Goal: Transaction & Acquisition: Purchase product/service

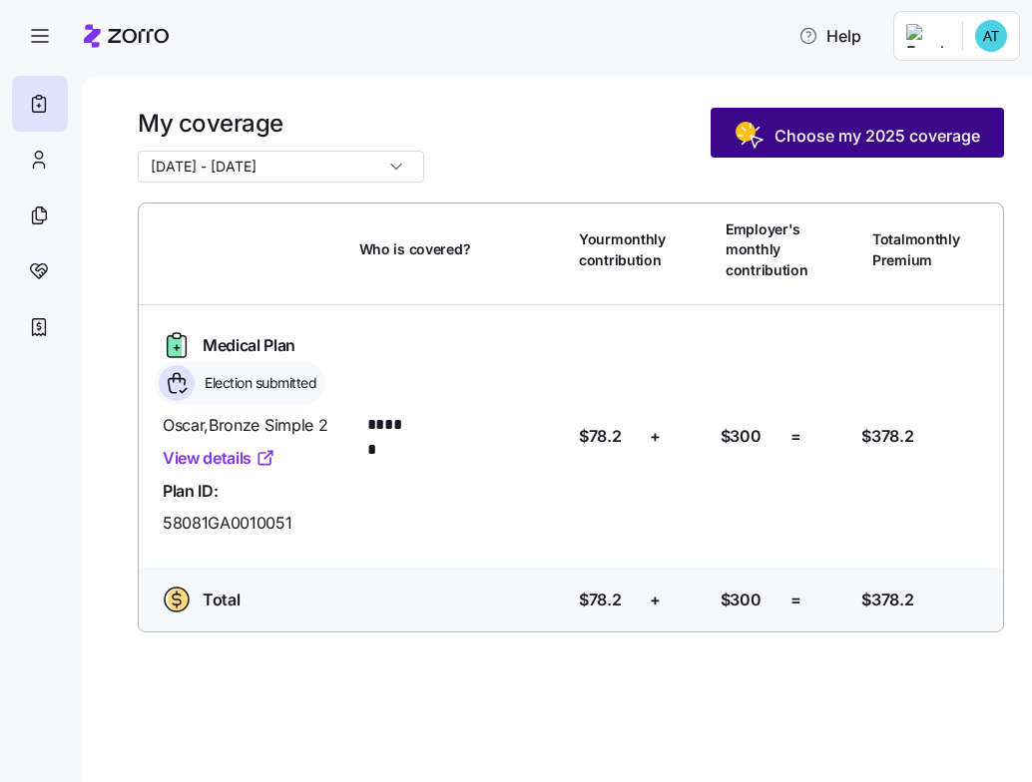
click at [858, 133] on span "Choose my 2025 coverage" at bounding box center [877, 136] width 206 height 24
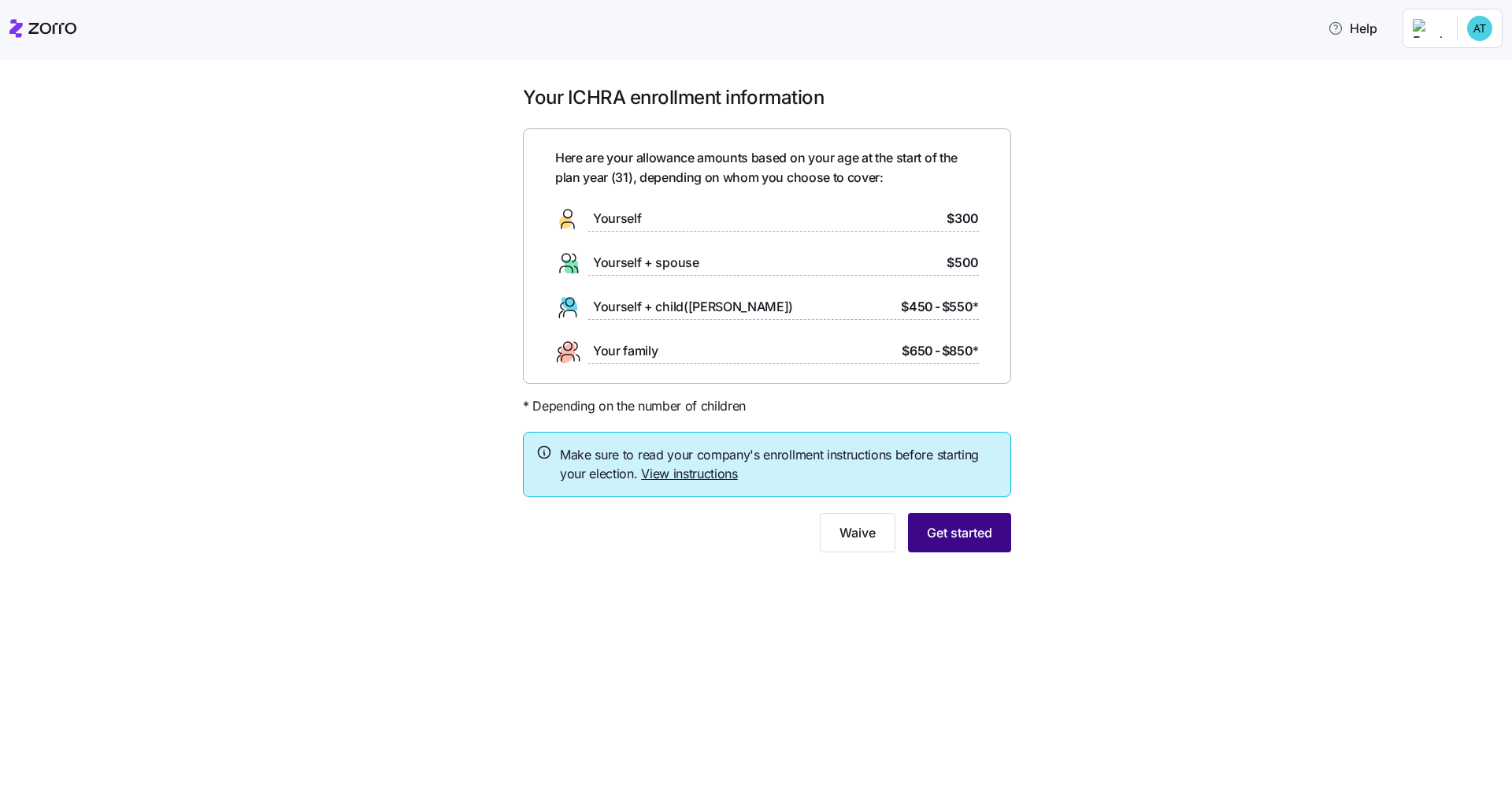
click at [814, 531] on span "Get started" at bounding box center [959, 532] width 65 height 19
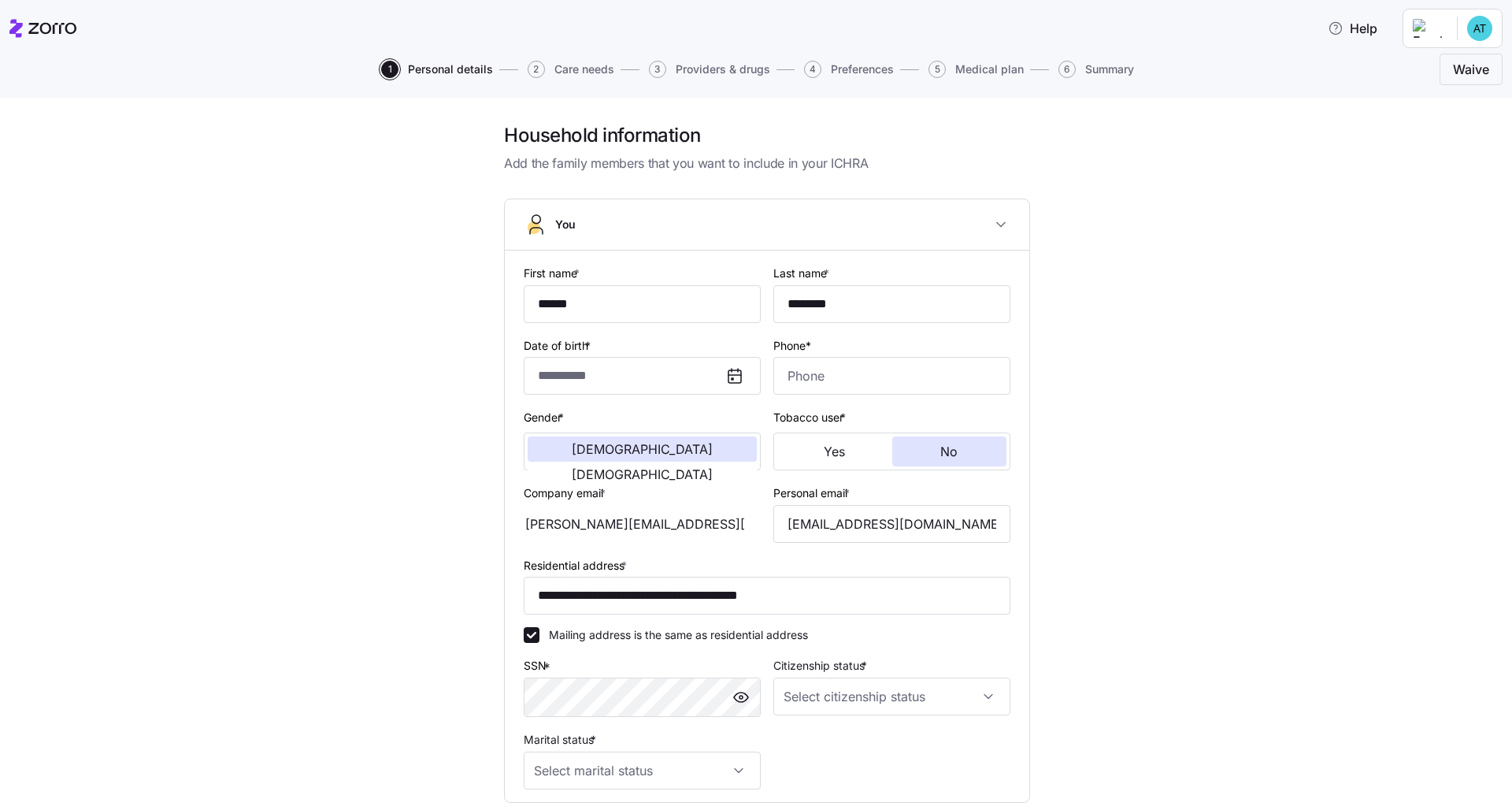
type input "**********"
type input "[PHONE_NUMBER]"
type input "[DEMOGRAPHIC_DATA] citizen"
type input "Single"
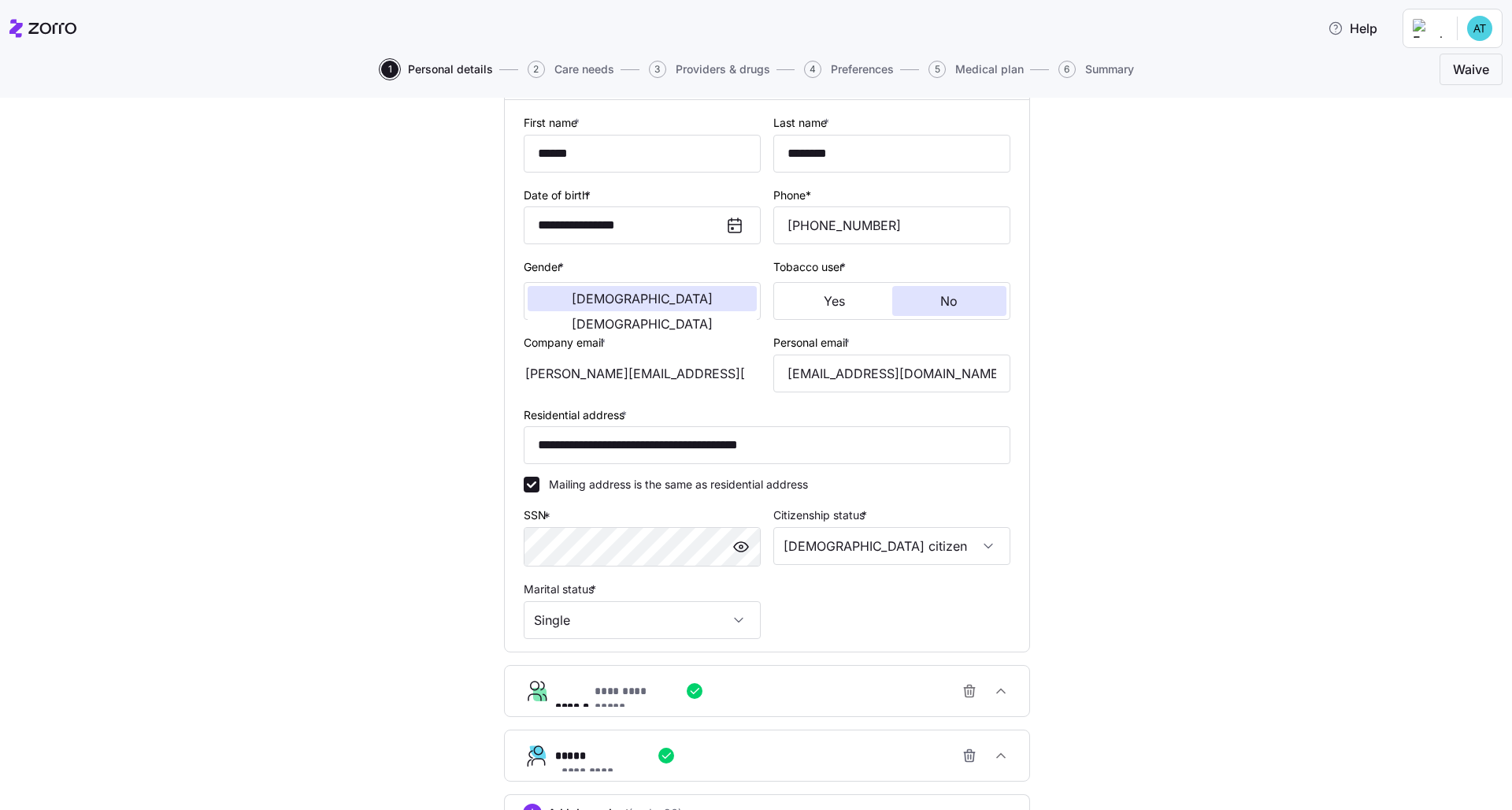
scroll to position [276, 0]
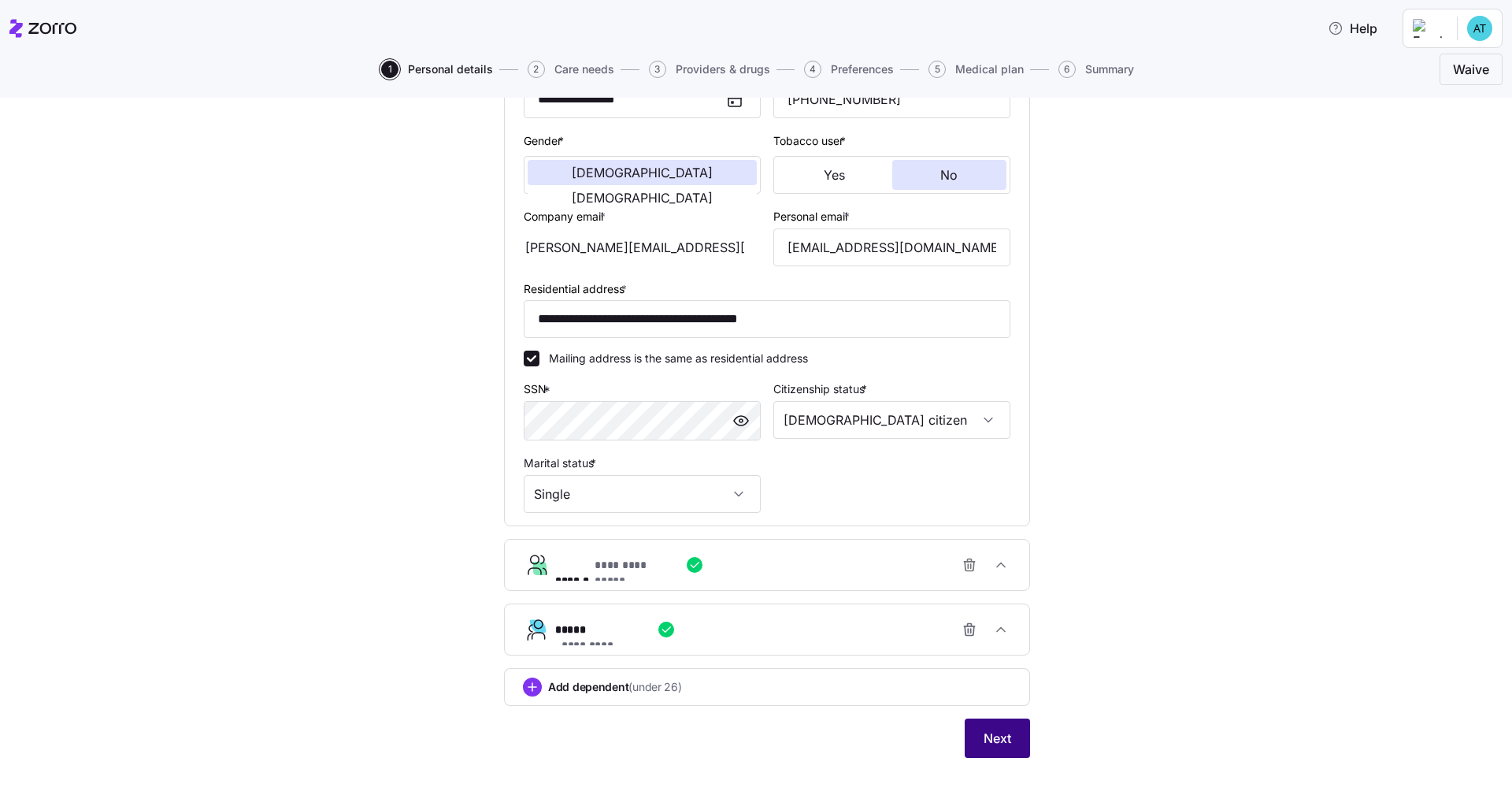
click at [814, 617] on span "Next" at bounding box center [997, 738] width 28 height 19
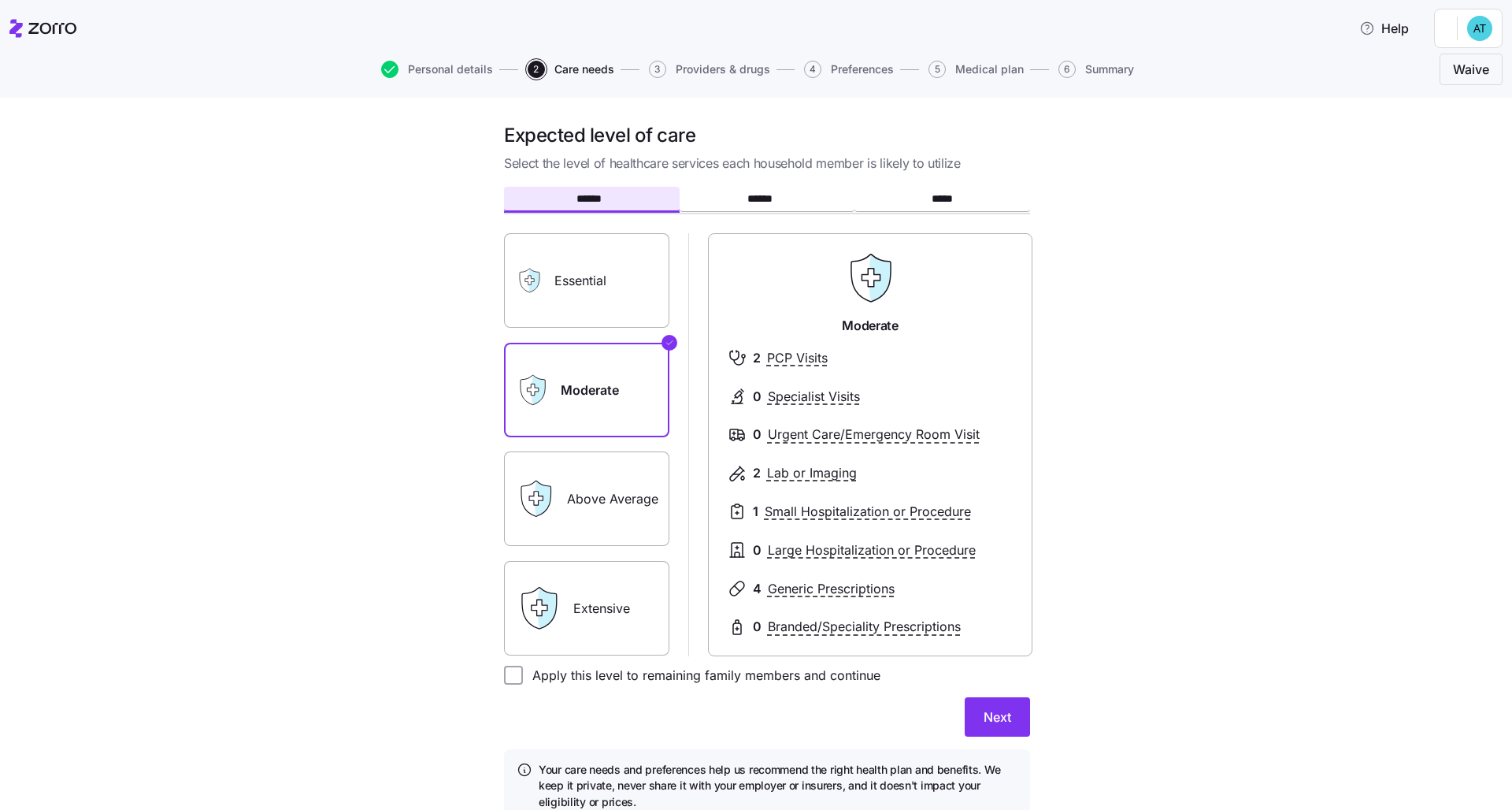
scroll to position [67, 0]
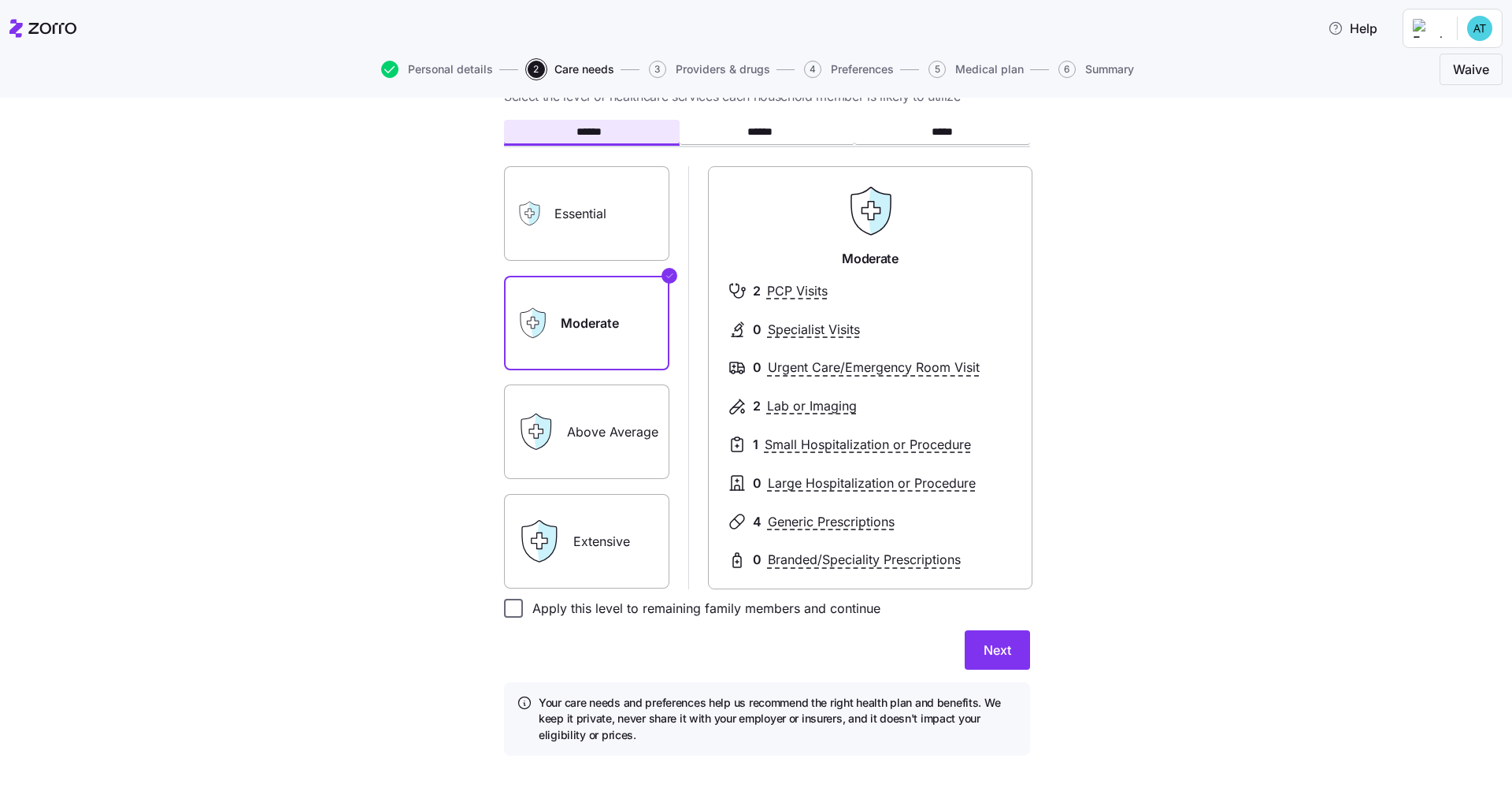
click at [512, 608] on input "Apply this level to remaining family members and continue" at bounding box center [514, 608] width 19 height 19
checkbox input "true"
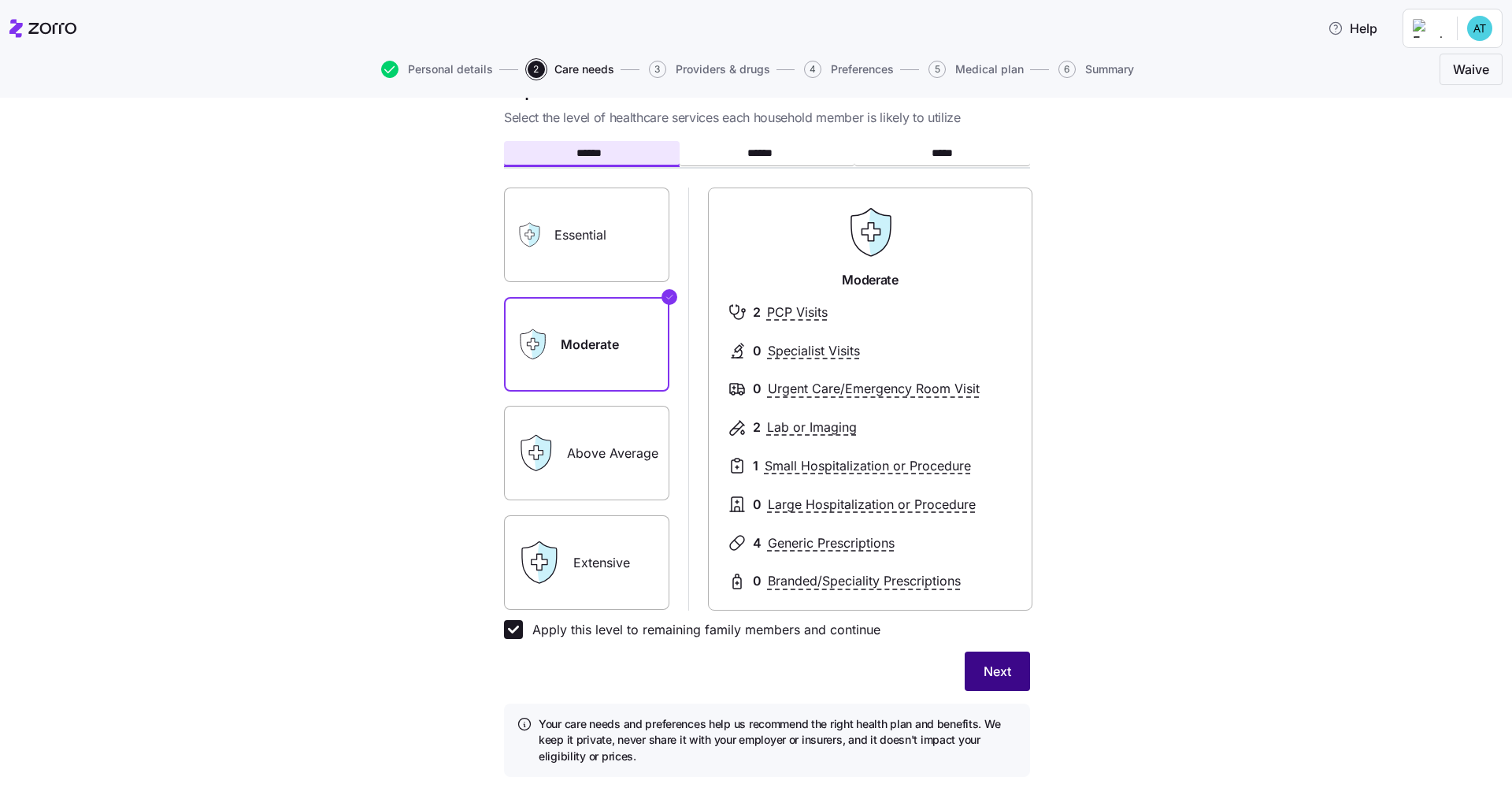
click at [814, 617] on button "Next" at bounding box center [997, 671] width 65 height 39
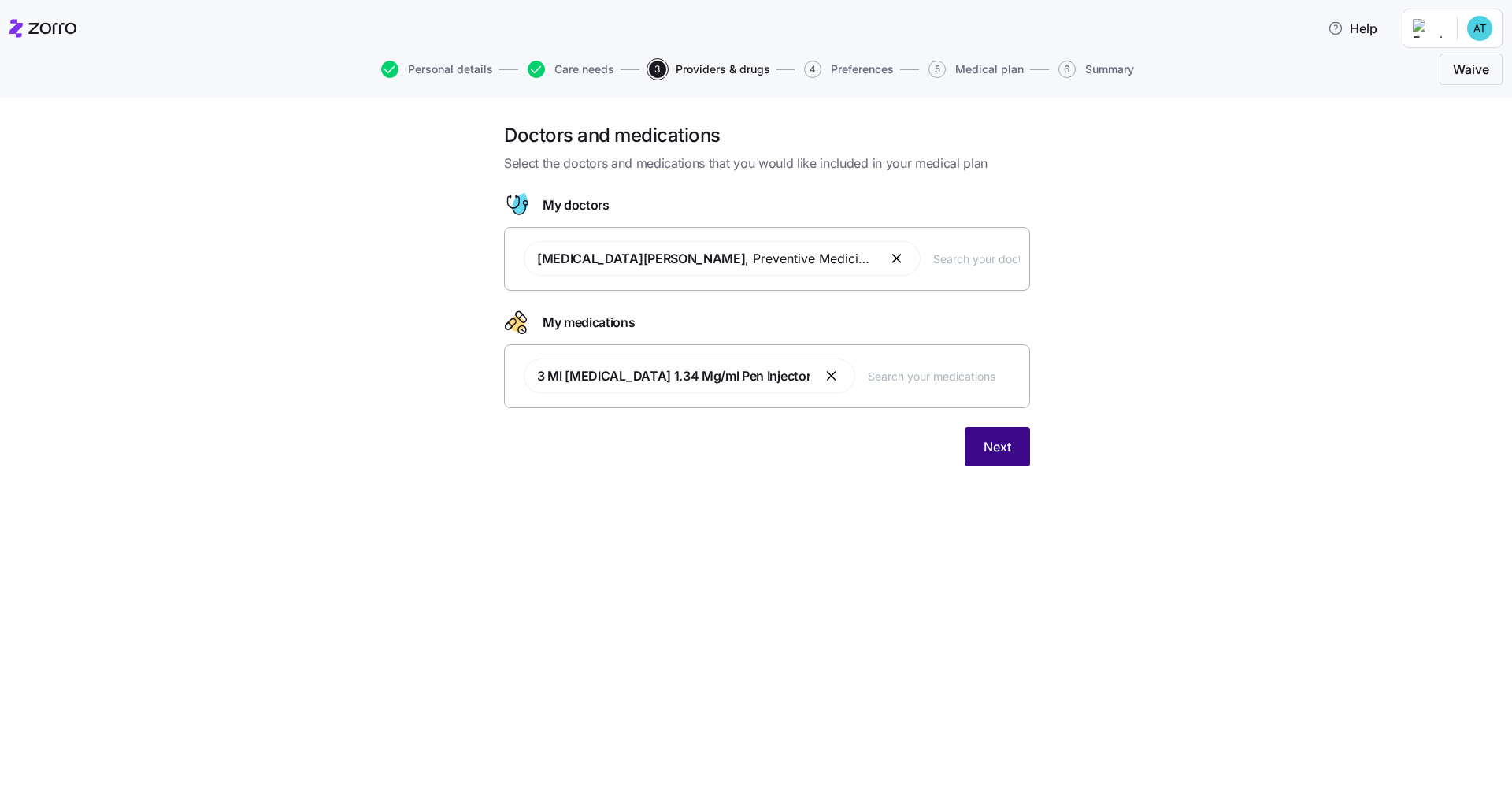
click at [814, 440] on span "Next" at bounding box center [997, 447] width 28 height 19
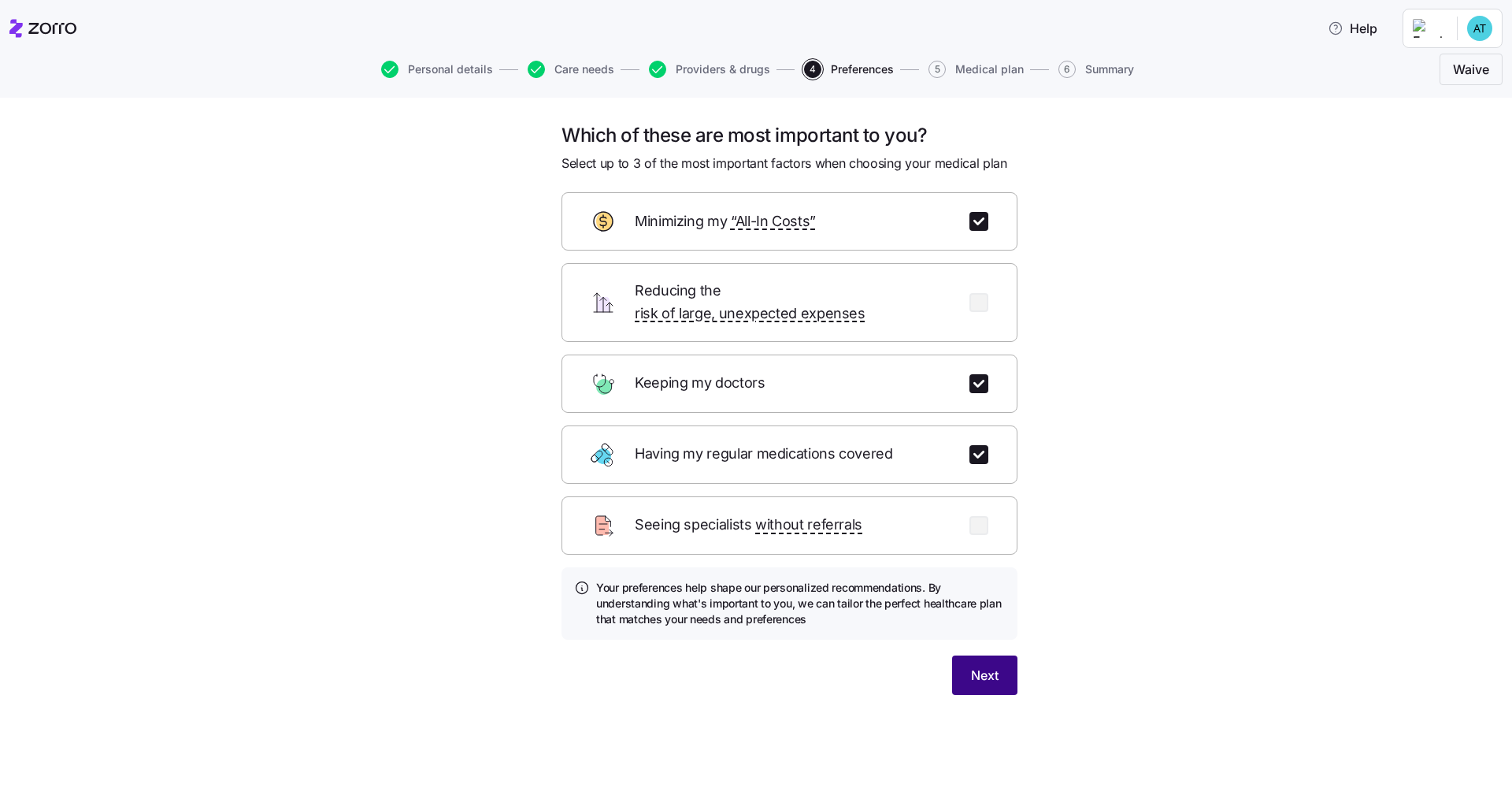
click at [814, 617] on button "Next" at bounding box center [984, 675] width 65 height 39
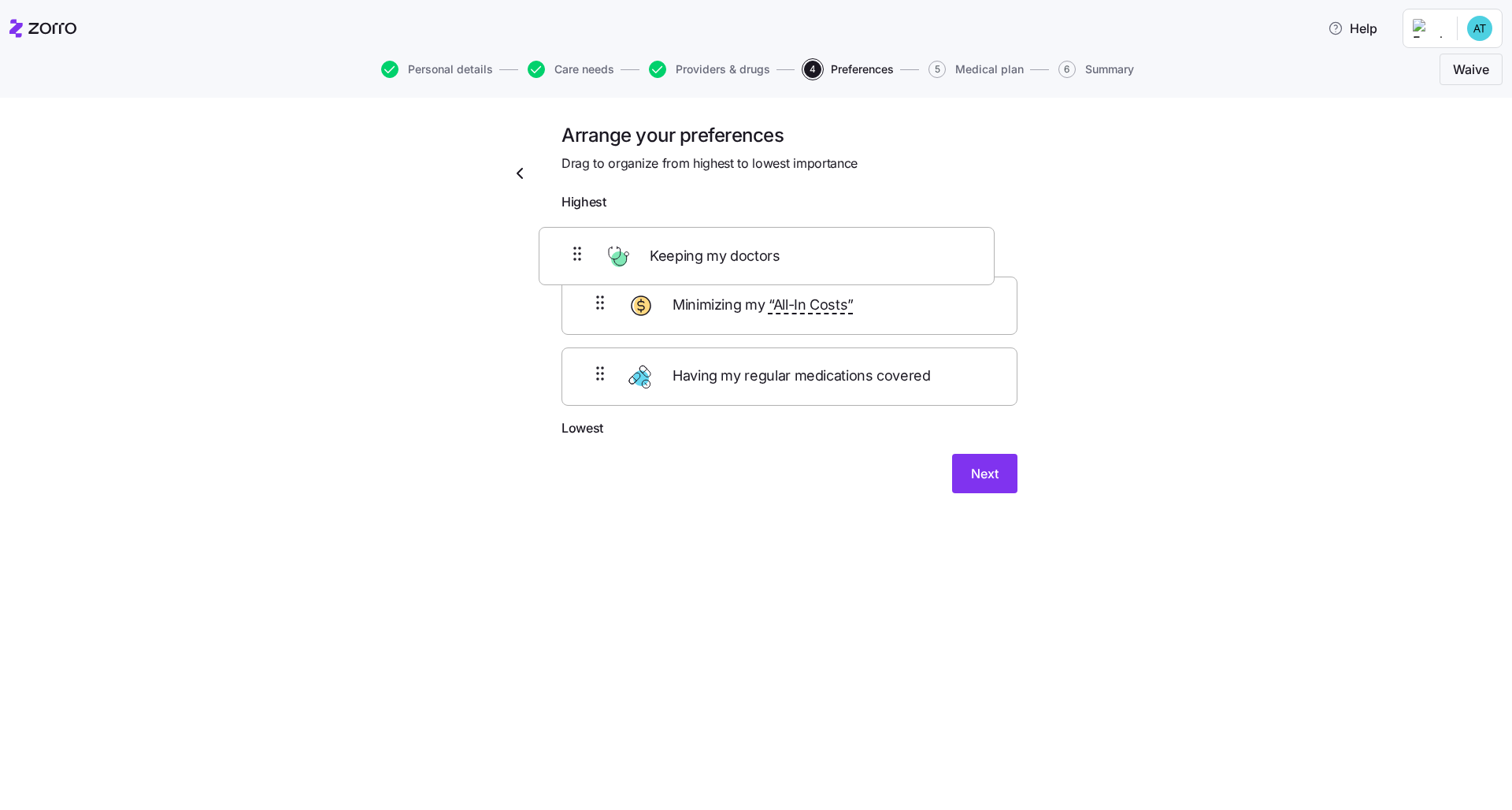
drag, startPoint x: 891, startPoint y: 322, endPoint x: 866, endPoint y: 257, distance: 69.6
click at [814, 257] on div "Minimizing my “All-In Costs” Keeping my doctors Having my regular medications c…" at bounding box center [789, 317] width 456 height 200
drag, startPoint x: 871, startPoint y: 253, endPoint x: 862, endPoint y: 267, distance: 16.6
click at [814, 267] on div "Keeping my doctors Minimizing my “All-In Costs” Having my regular medications c…" at bounding box center [789, 317] width 456 height 200
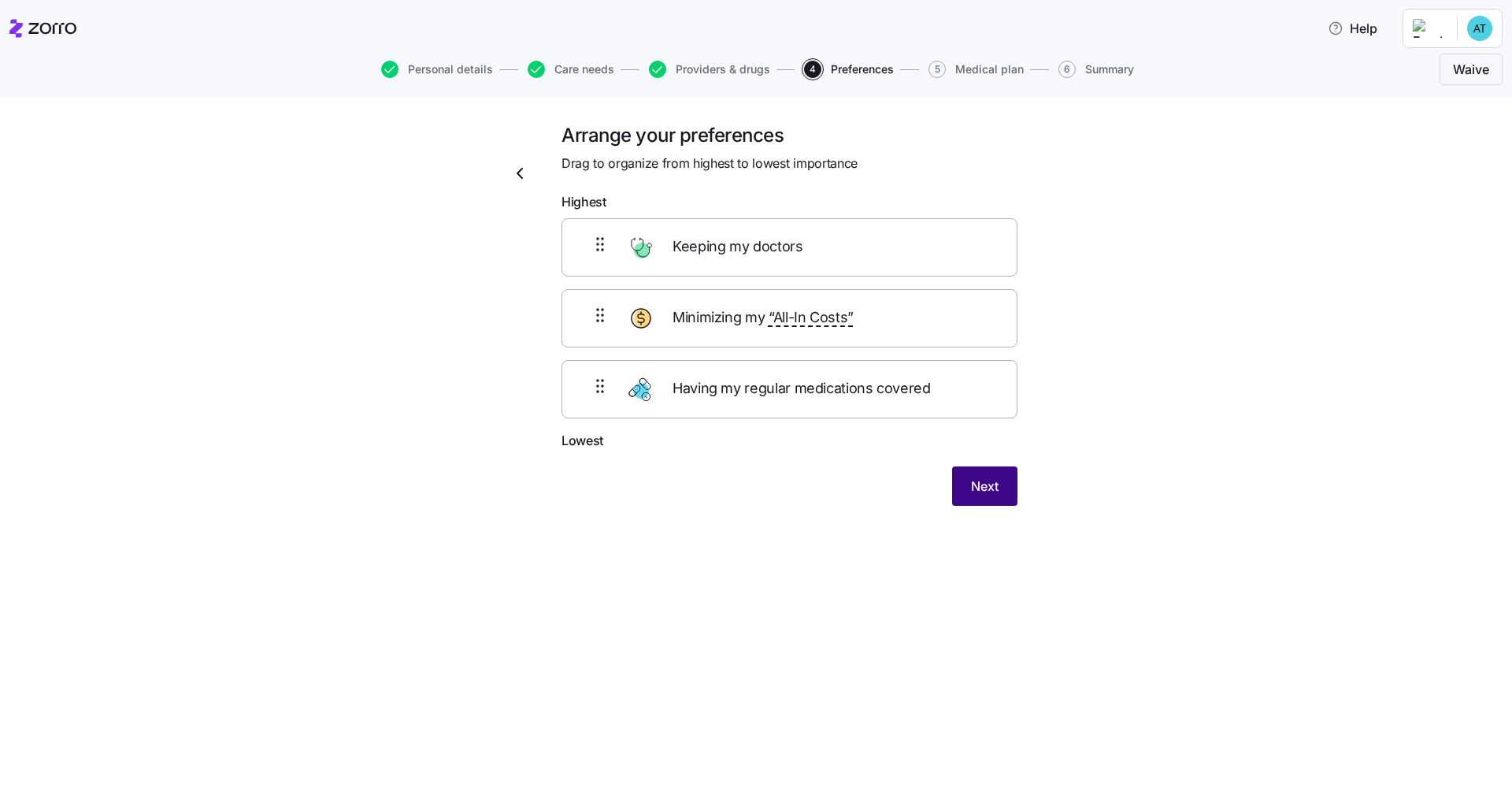
click at [814, 487] on span "Next" at bounding box center [984, 486] width 28 height 19
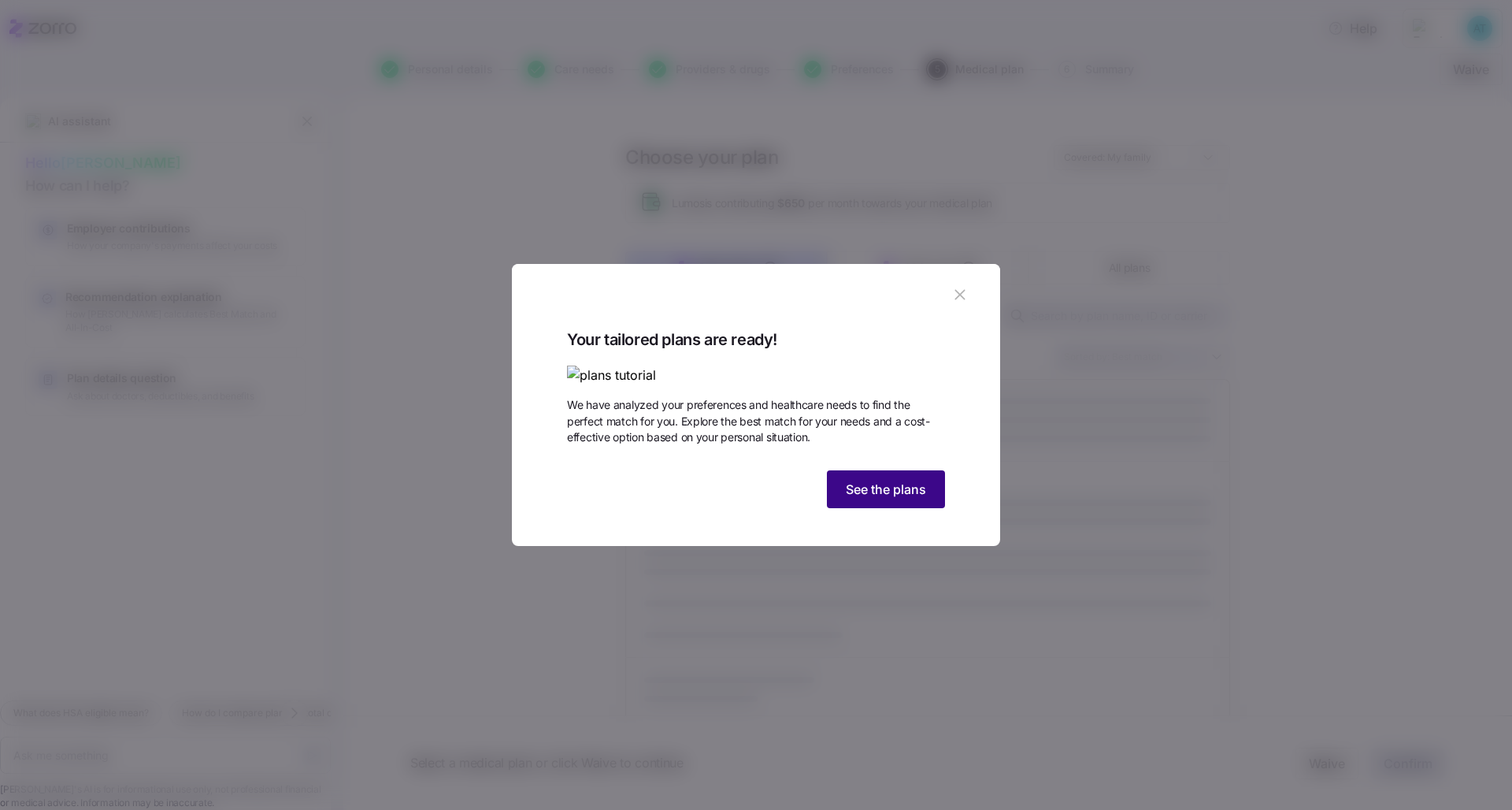
click at [814, 499] on span "See the plans" at bounding box center [885, 489] width 80 height 19
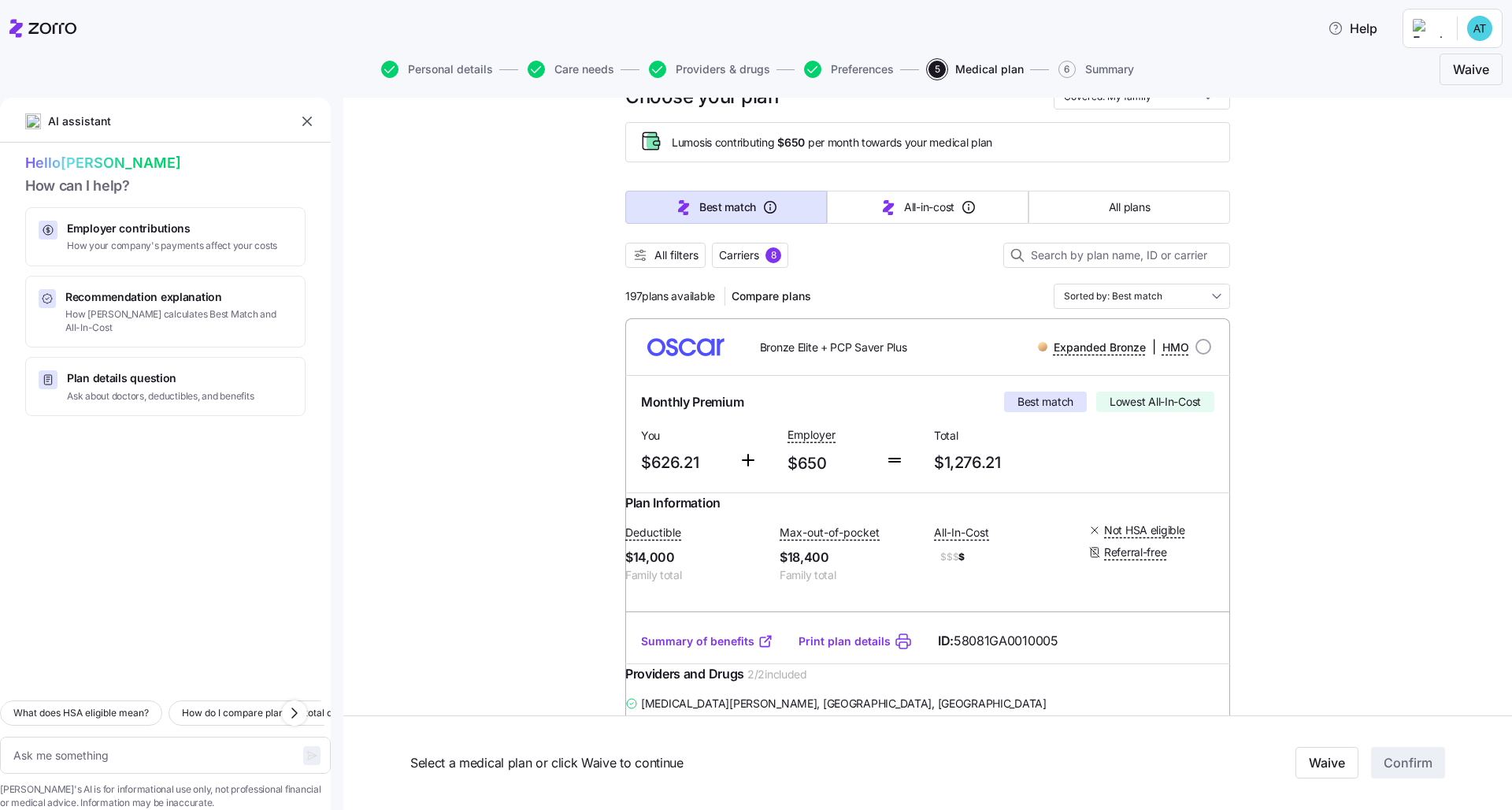
scroll to position [64, 0]
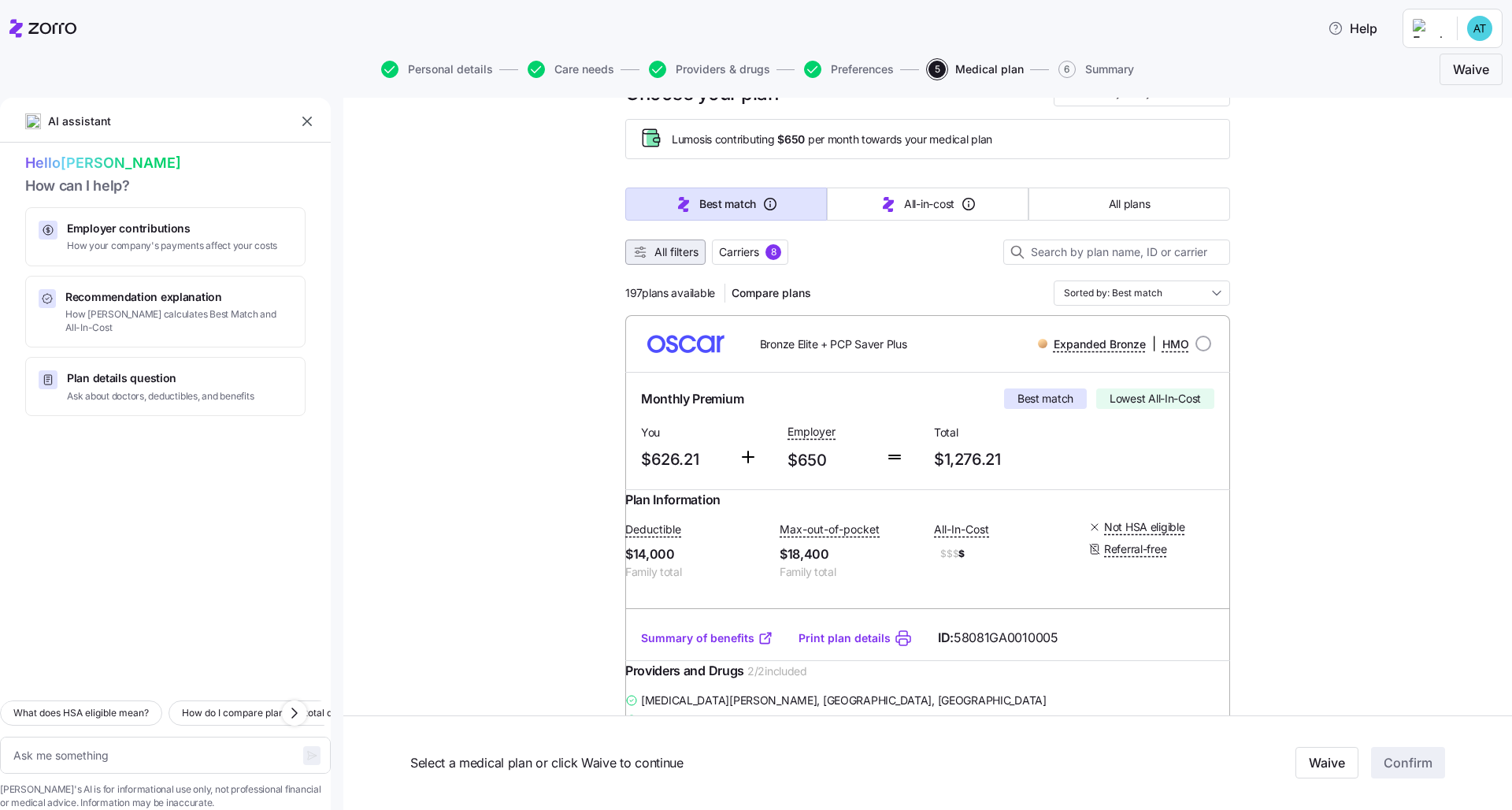
click at [676, 254] on span "All filters" at bounding box center [676, 252] width 44 height 16
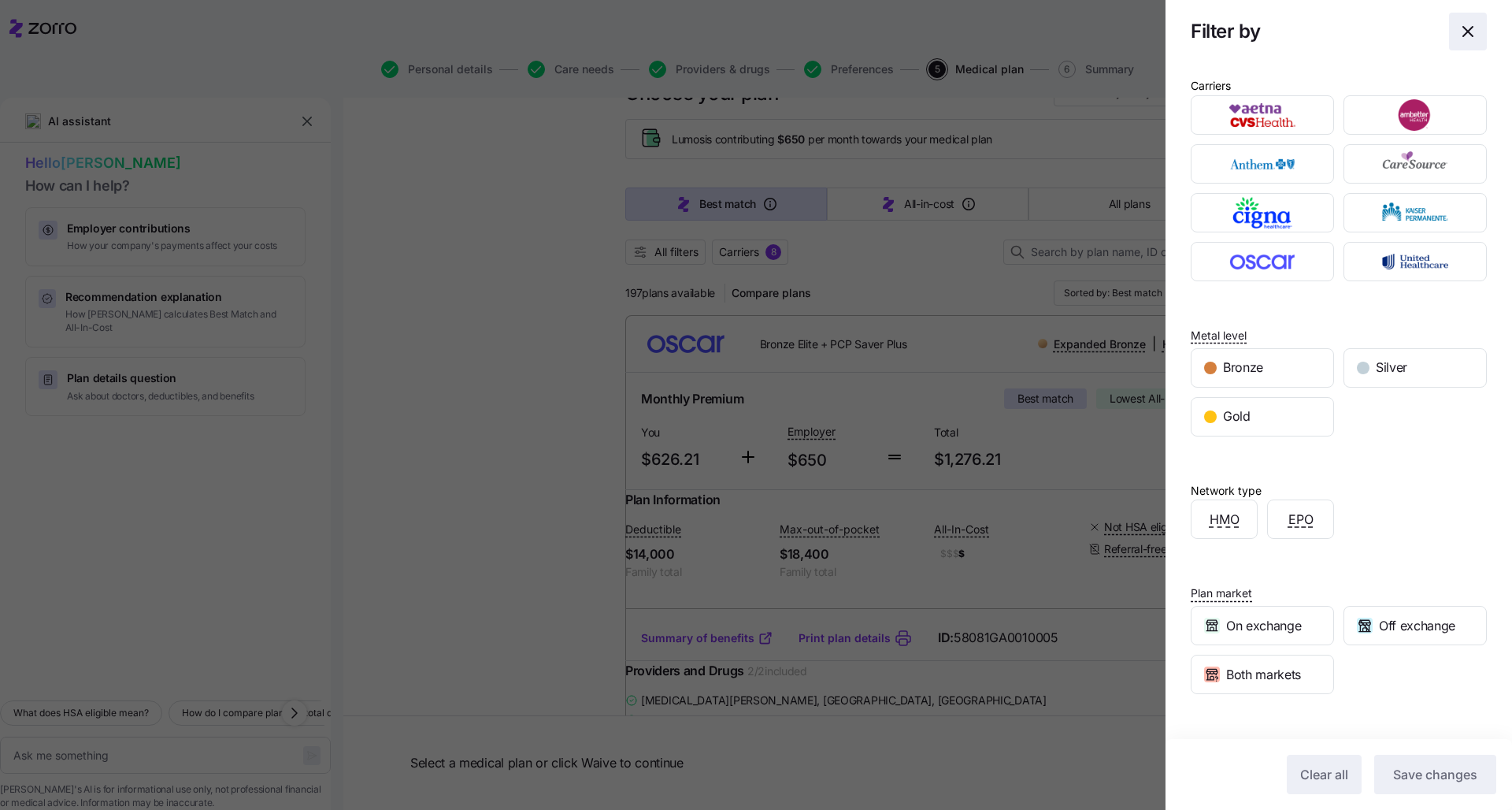
click at [814, 33] on icon "button" at bounding box center [1468, 32] width 19 height 19
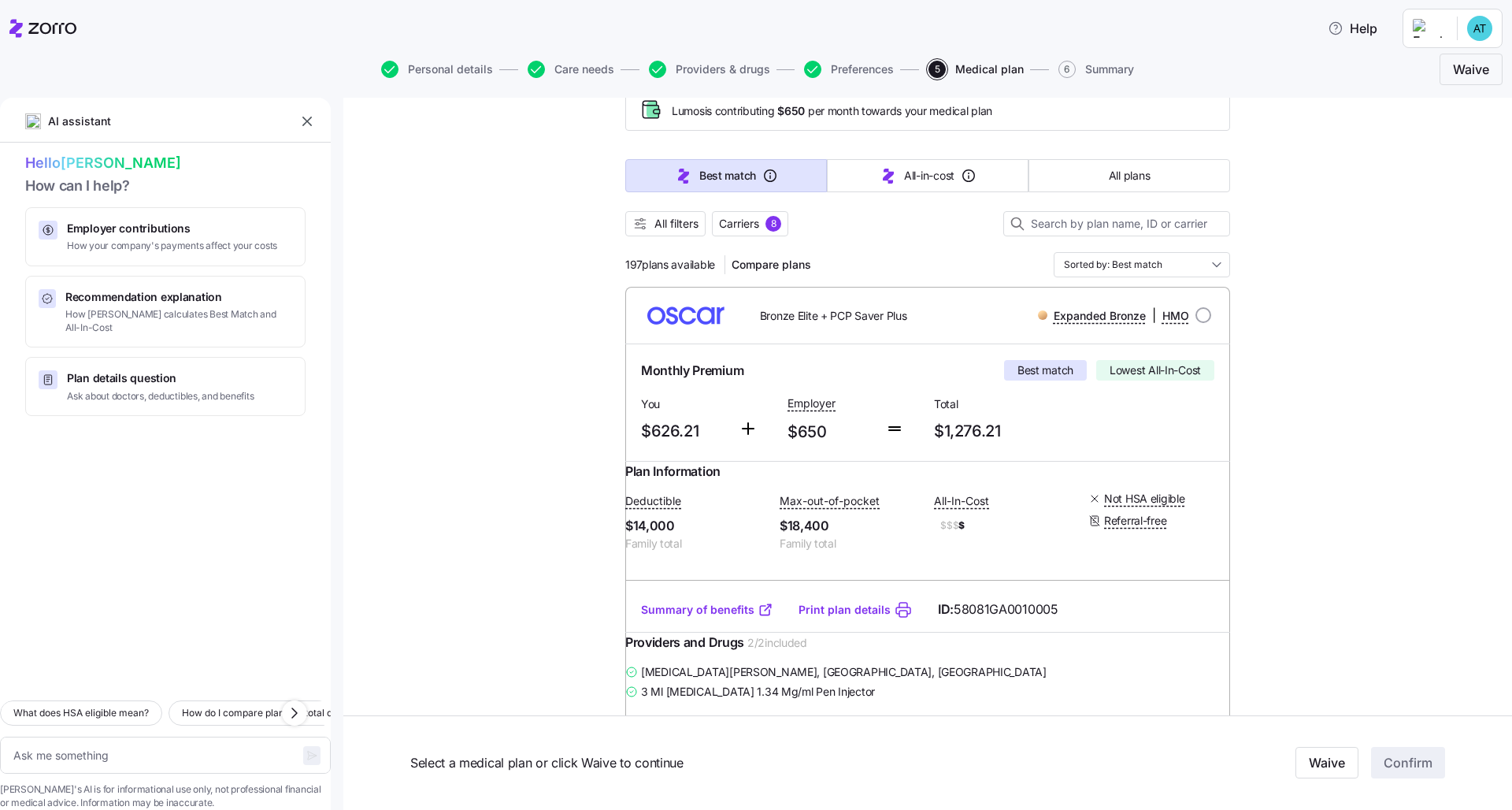
scroll to position [212, 0]
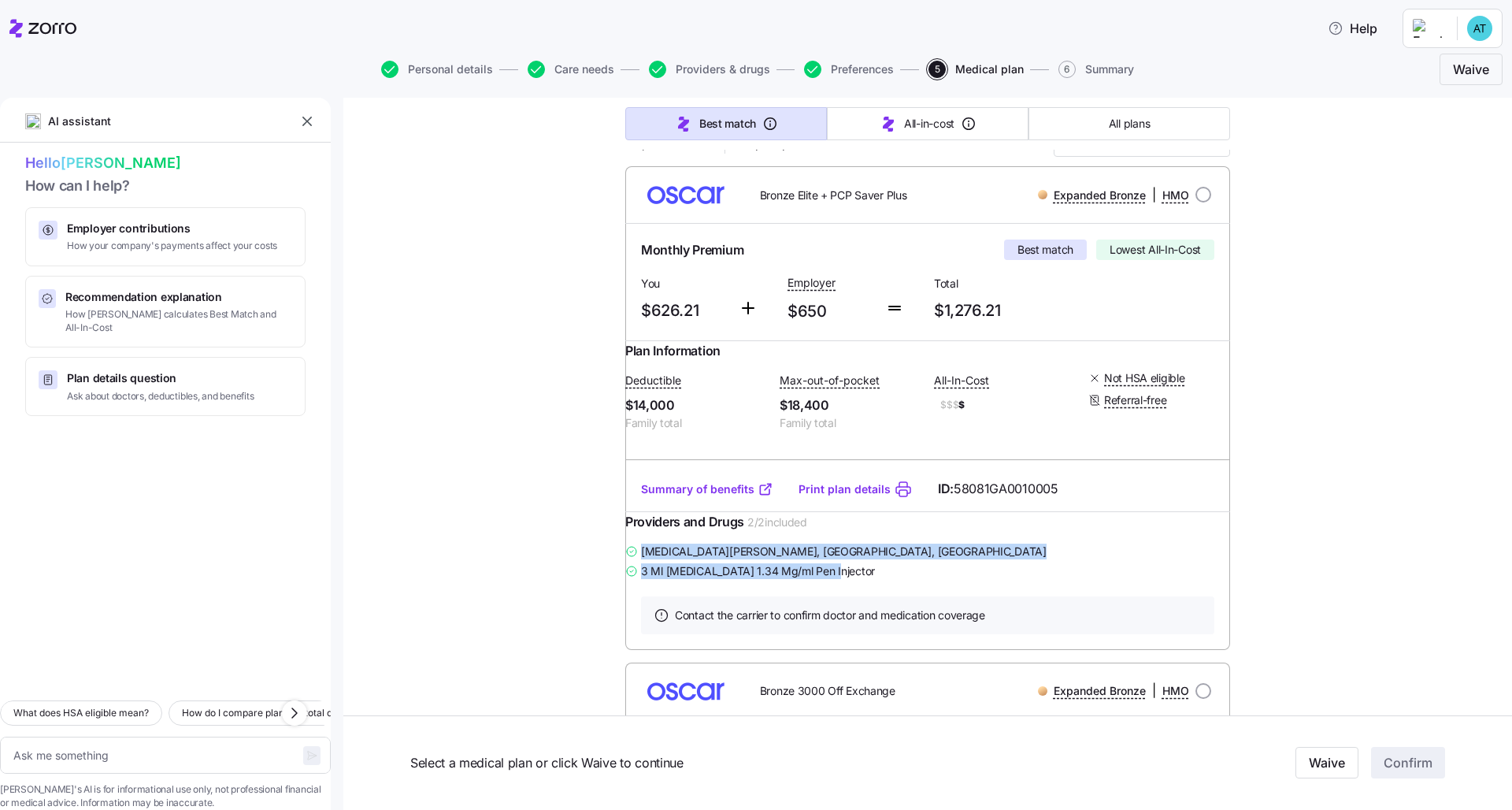
drag, startPoint x: 854, startPoint y: 603, endPoint x: 629, endPoint y: 585, distance: 225.7
click at [629, 580] on div "[MEDICAL_DATA][PERSON_NAME] , [GEOGRAPHIC_DATA], [GEOGRAPHIC_DATA] 3 Ml [MEDICA…" at bounding box center [927, 561] width 604 height 39
click at [814, 580] on div "[MEDICAL_DATA][PERSON_NAME] , [GEOGRAPHIC_DATA], [GEOGRAPHIC_DATA] 3 Ml [MEDICA…" at bounding box center [927, 561] width 604 height 39
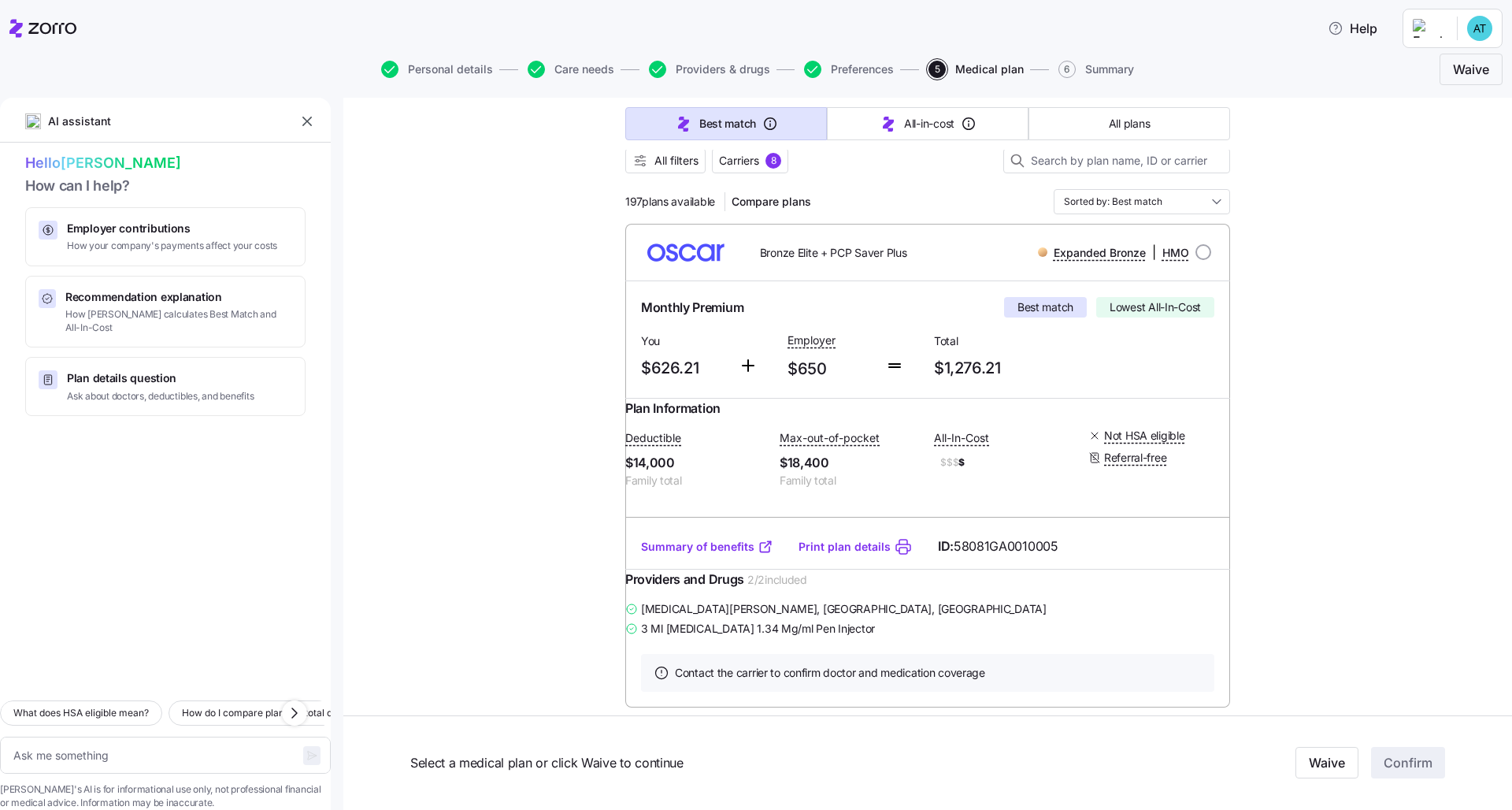
scroll to position [127, 0]
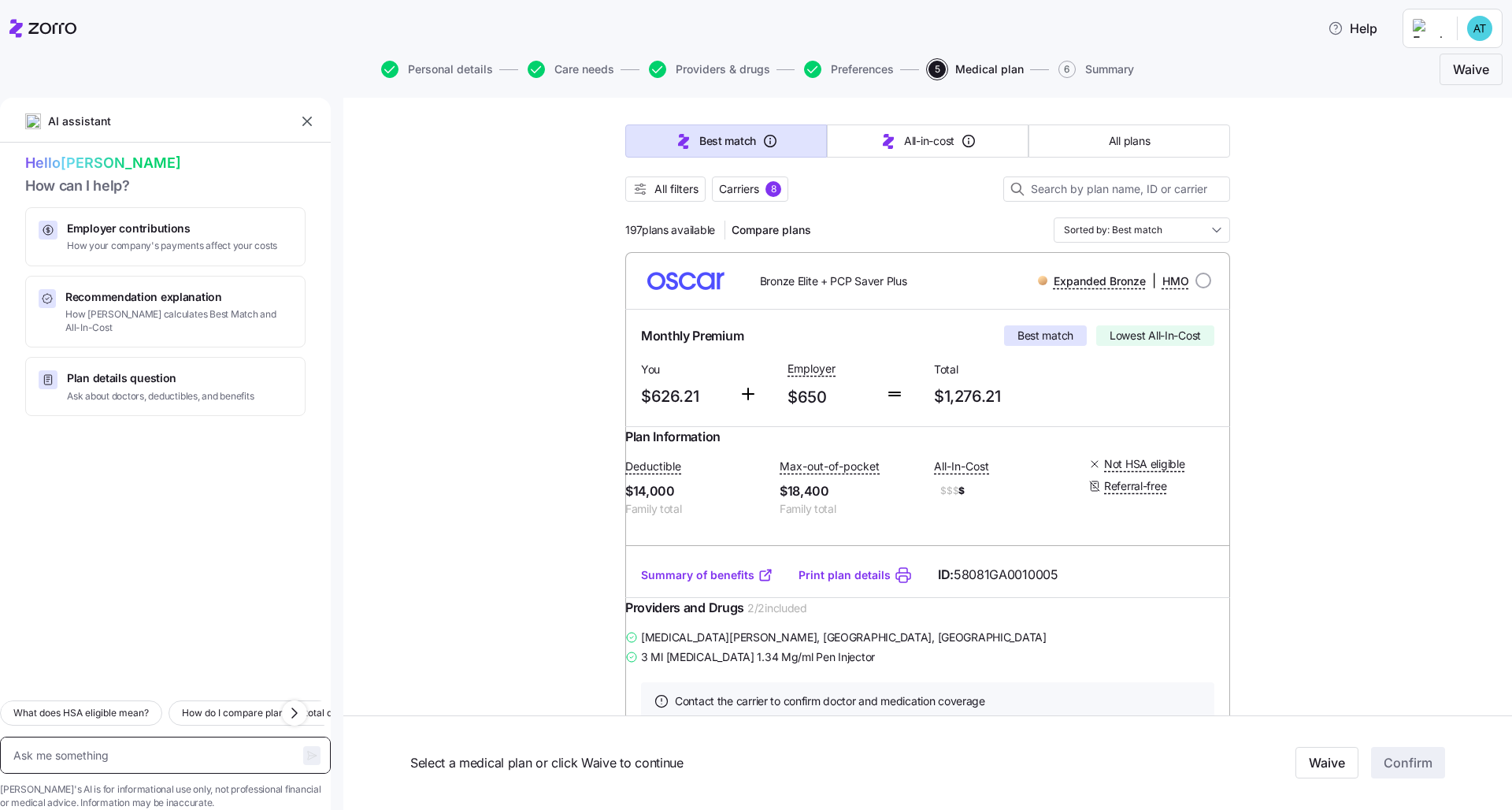
click at [120, 617] on textarea at bounding box center [165, 755] width 331 height 37
click at [666, 189] on span "All filters" at bounding box center [676, 189] width 44 height 16
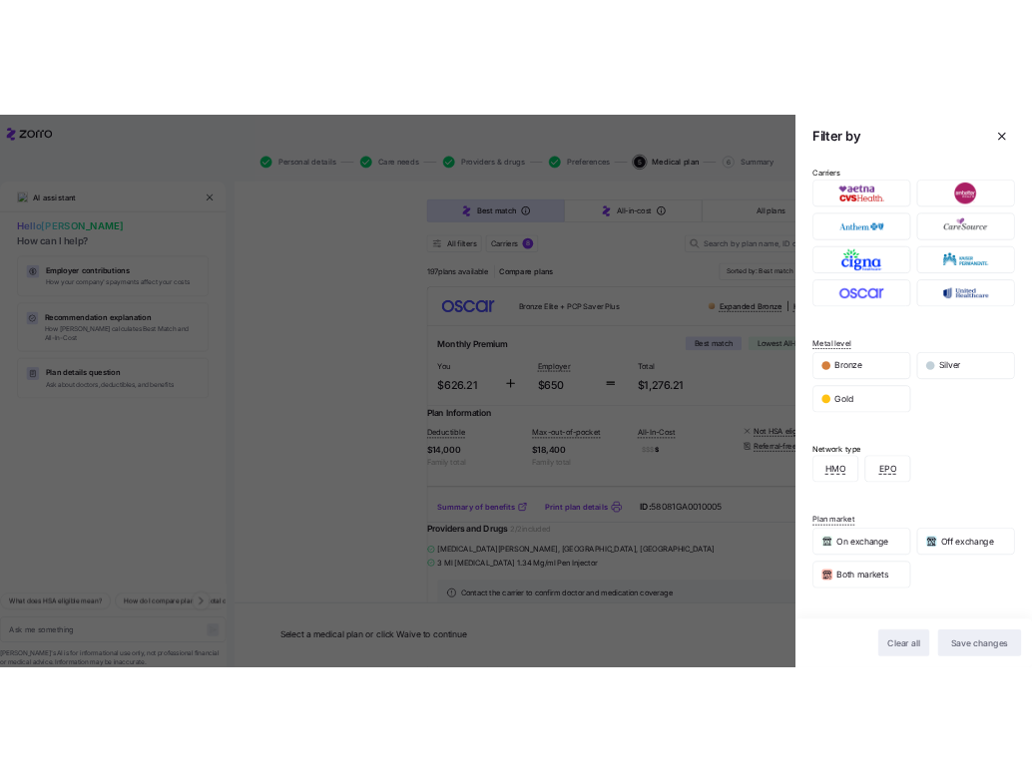
scroll to position [36, 0]
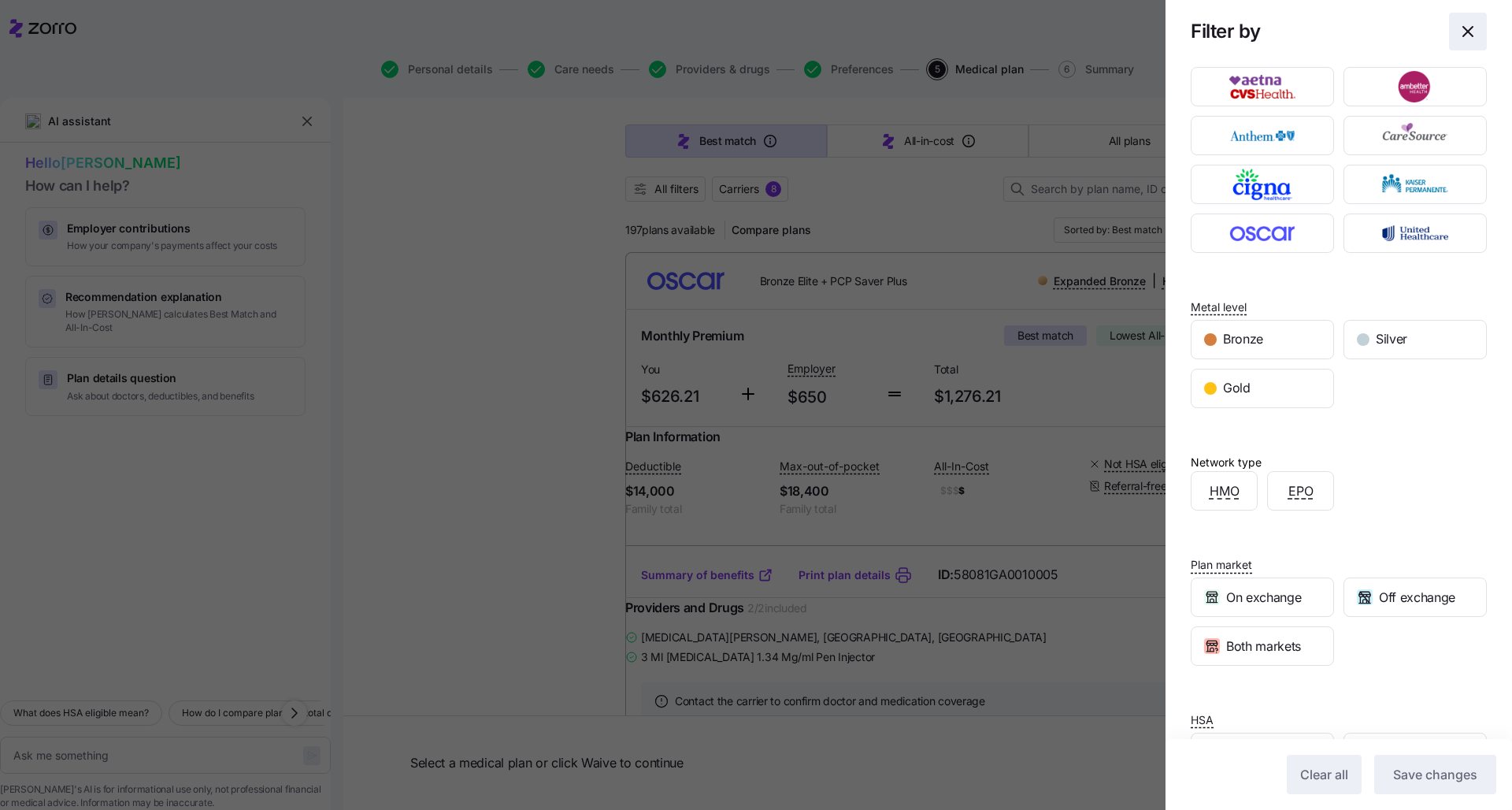
click at [814, 35] on icon "button" at bounding box center [1468, 32] width 19 height 19
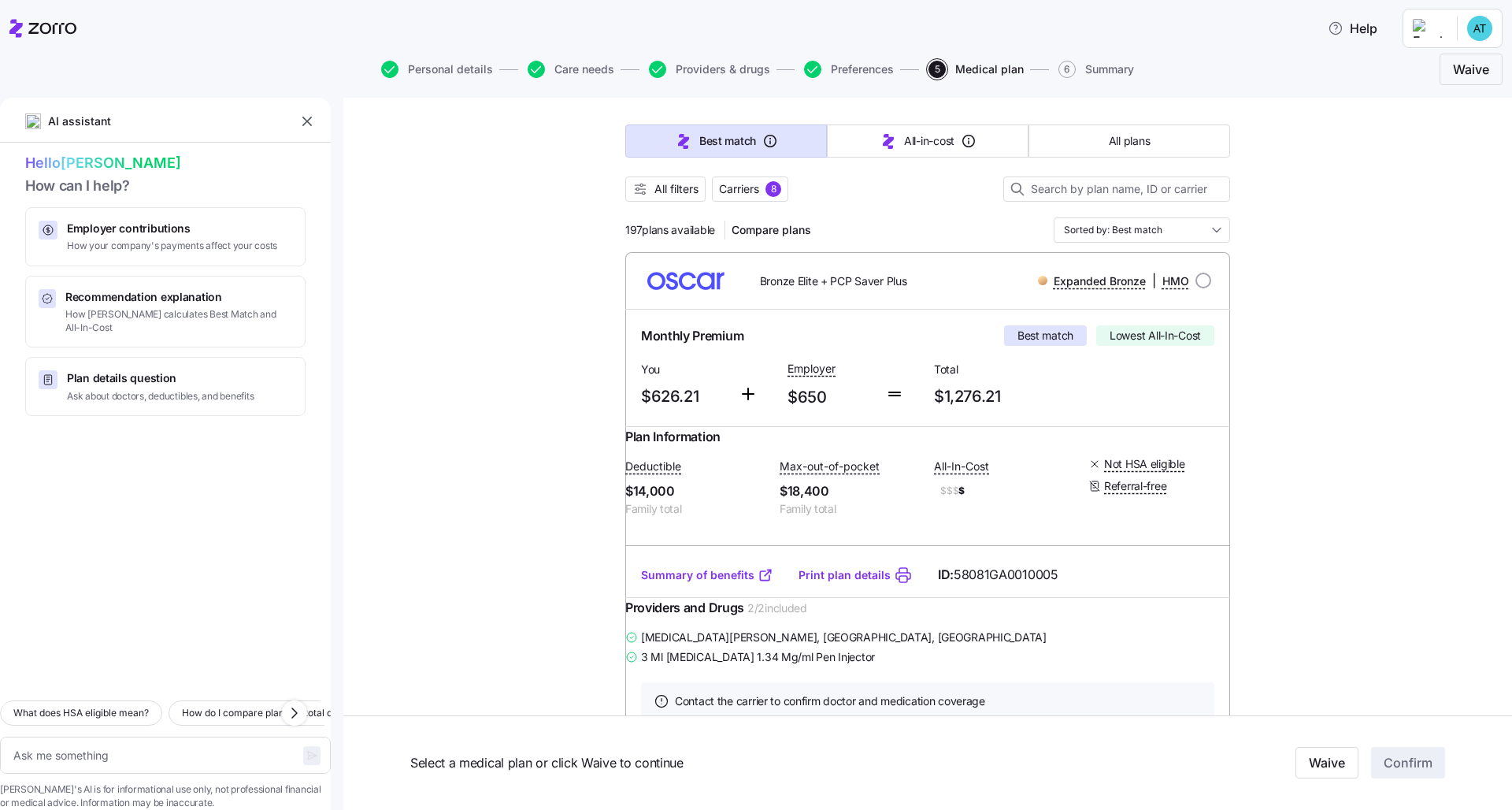
type textarea "x"
